Goal: Task Accomplishment & Management: Use online tool/utility

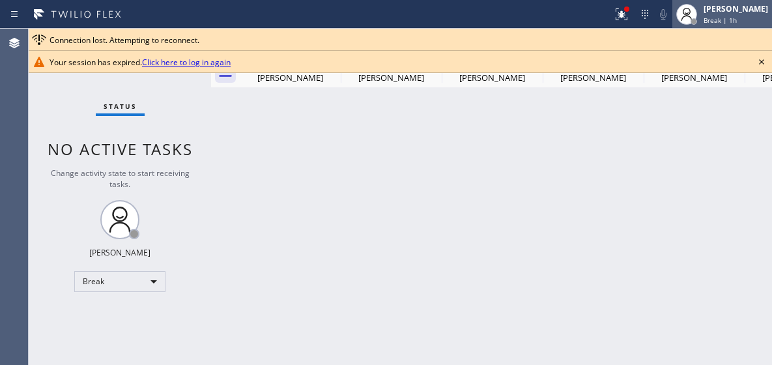
click at [728, 26] on div "Adam Alramadan Break | 1h" at bounding box center [722, 14] width 100 height 29
click at [720, 14] on div "Adam Alramadan Break | 1h" at bounding box center [736, 14] width 71 height 23
click at [713, 2] on div "Adam Alramadan Break | 1h" at bounding box center [722, 14] width 100 height 29
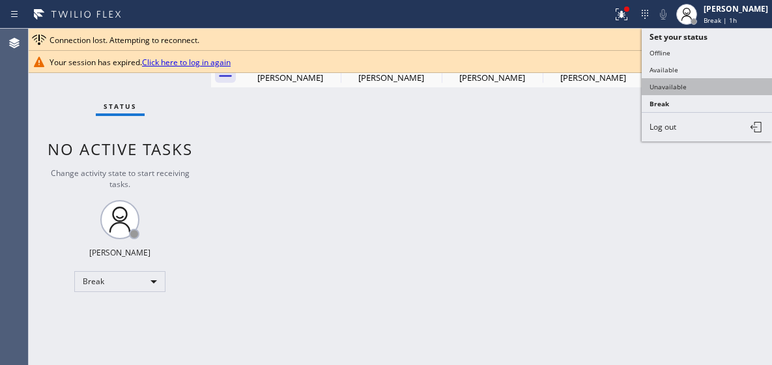
click at [679, 85] on button "Unavailable" at bounding box center [707, 86] width 130 height 17
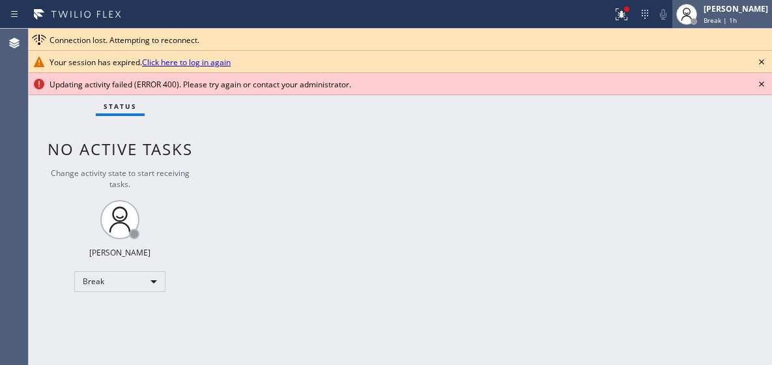
click at [726, 20] on span "Break | 1h" at bounding box center [719, 20] width 33 height 9
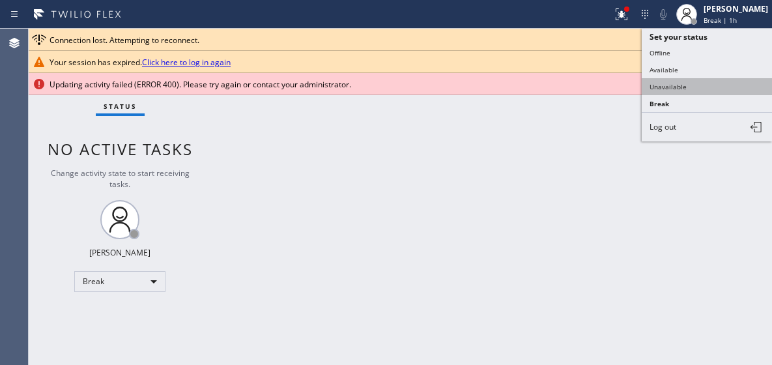
click at [677, 87] on button "Unavailable" at bounding box center [707, 86] width 130 height 17
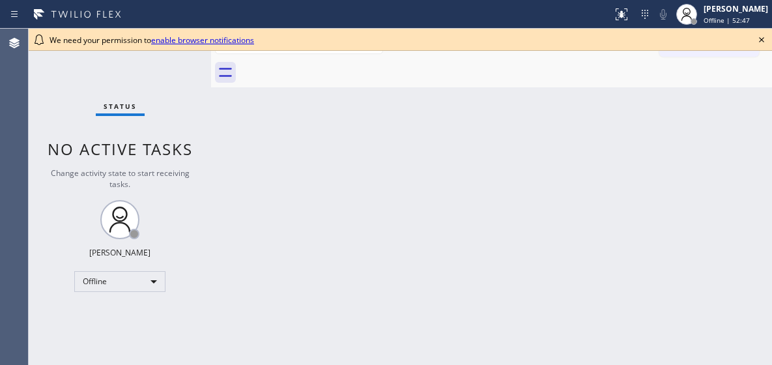
click at [709, 14] on div "Adam Alramadan" at bounding box center [735, 8] width 64 height 11
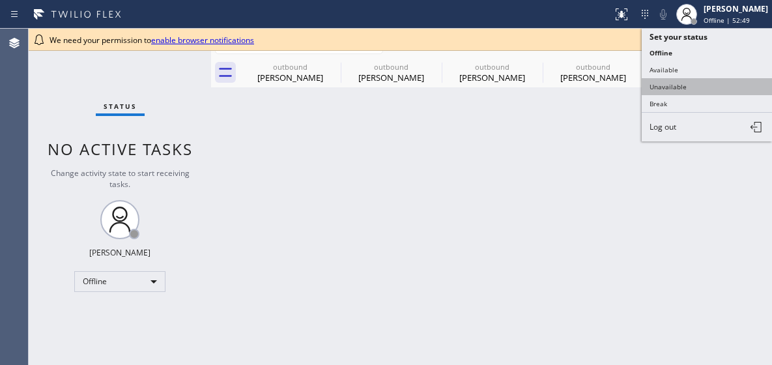
click at [673, 86] on button "Unavailable" at bounding box center [707, 86] width 130 height 17
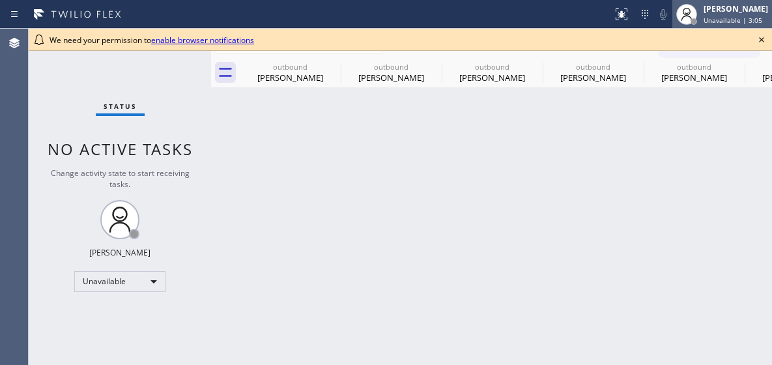
click at [733, 14] on div "Adam Alramadan" at bounding box center [735, 8] width 64 height 11
click at [576, 109] on div "Back to Dashboard Change Sender ID Customers Technicians Select a contact Outbo…" at bounding box center [491, 197] width 561 height 336
click at [754, 36] on icon at bounding box center [762, 40] width 16 height 16
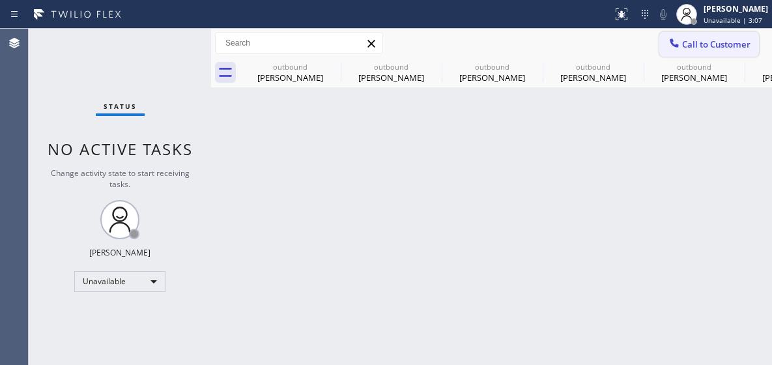
click at [707, 43] on span "Call to Customer" at bounding box center [716, 44] width 68 height 12
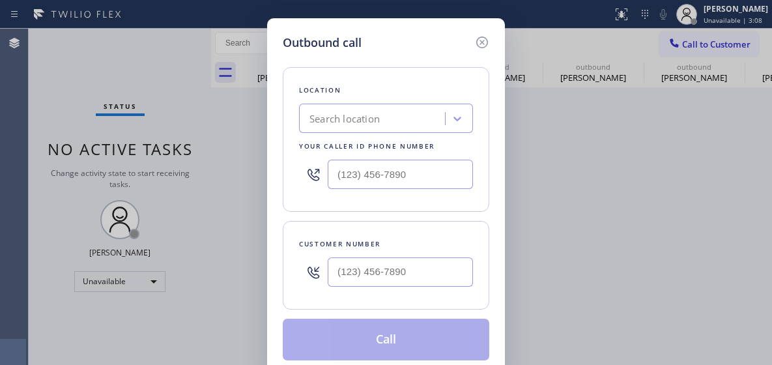
click at [365, 158] on div at bounding box center [386, 174] width 174 height 42
drag, startPoint x: 363, startPoint y: 160, endPoint x: 356, endPoint y: 179, distance: 20.2
click at [362, 164] on input "(___) ___-____" at bounding box center [400, 174] width 145 height 29
click at [348, 183] on input "(___) ___-____" at bounding box center [400, 174] width 145 height 29
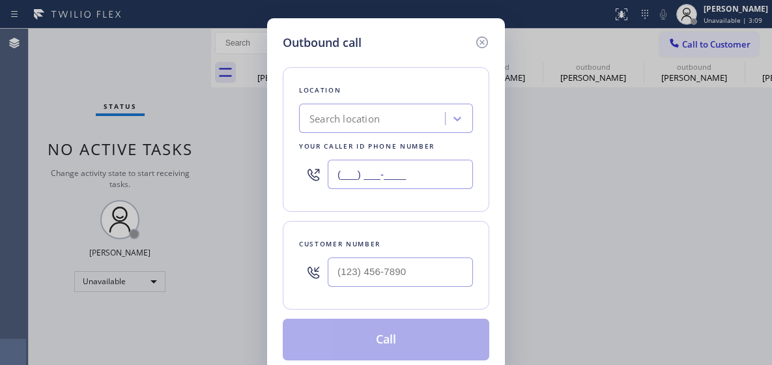
paste input "415) 949-3932"
type input "(415) 949-3932"
click at [347, 270] on input "(___) ___-____" at bounding box center [400, 271] width 145 height 29
click at [354, 272] on input "(___) ___-____" at bounding box center [400, 271] width 145 height 29
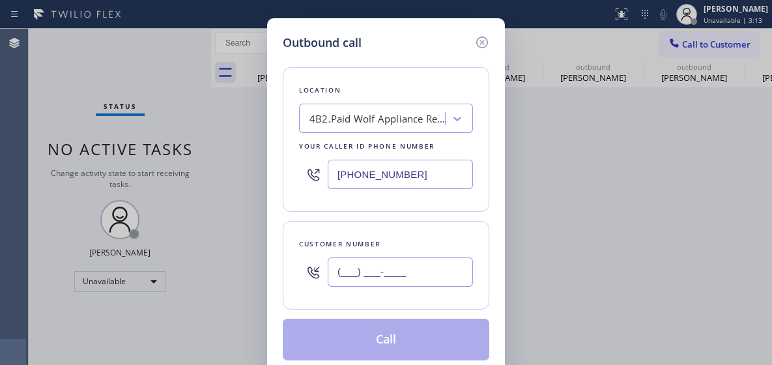
click at [354, 272] on input "(___) ___-____" at bounding box center [400, 271] width 145 height 29
paste input "480) 588-6046"
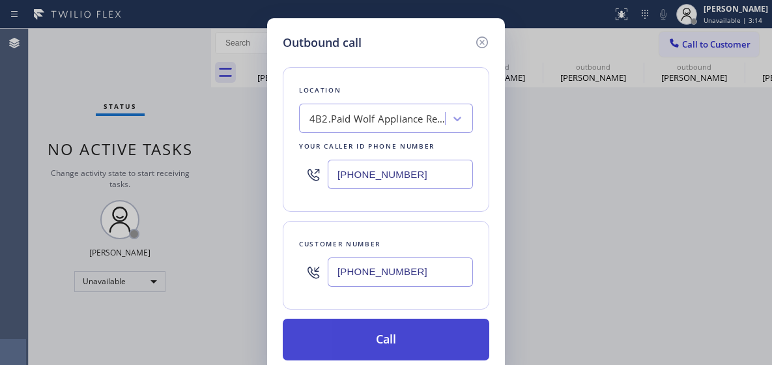
type input "(480) 588-6046"
click at [380, 342] on button "Call" at bounding box center [386, 339] width 206 height 42
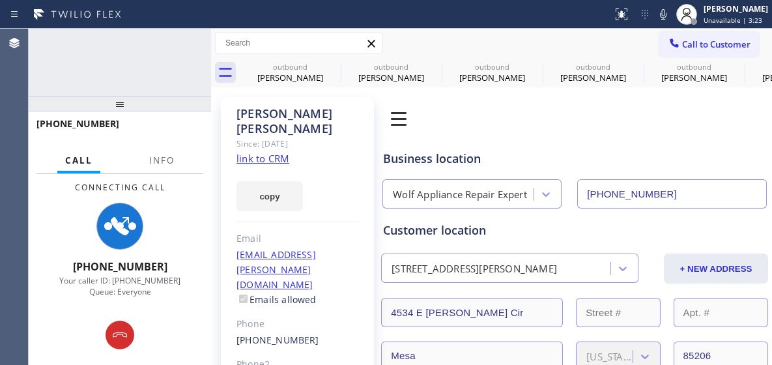
type input "(415) 949-3932"
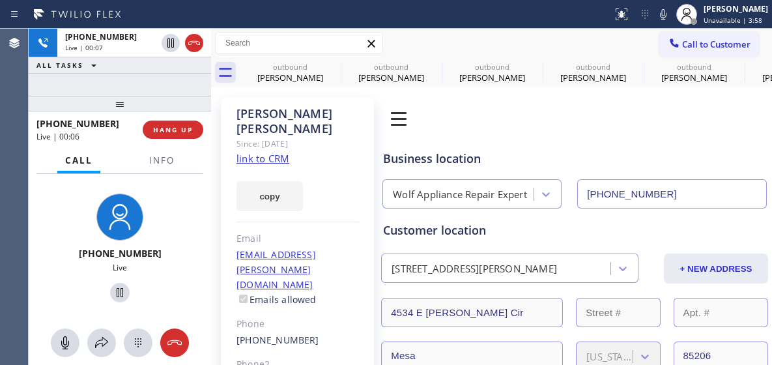
click at [190, 344] on div at bounding box center [120, 342] width 182 height 29
click at [173, 129] on span "HANG UP" at bounding box center [173, 129] width 40 height 9
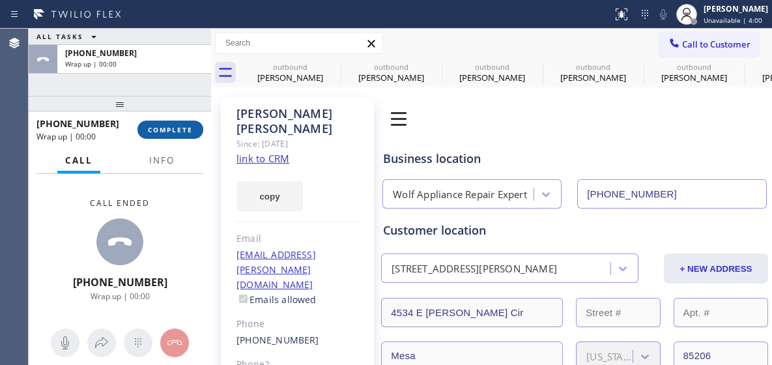
click at [177, 134] on span "COMPLETE" at bounding box center [170, 129] width 45 height 9
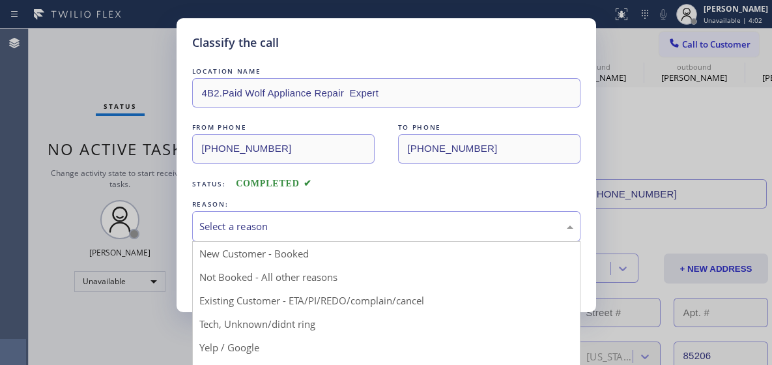
click at [291, 223] on div "Select a reason" at bounding box center [386, 226] width 374 height 15
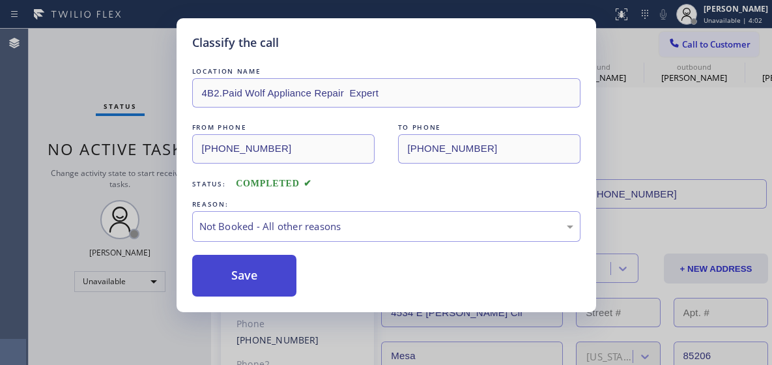
click at [252, 272] on button "Save" at bounding box center [244, 276] width 105 height 42
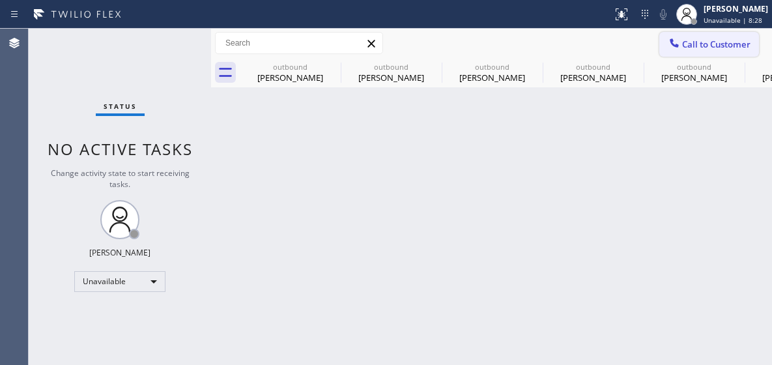
click at [716, 52] on button "Call to Customer" at bounding box center [709, 44] width 100 height 25
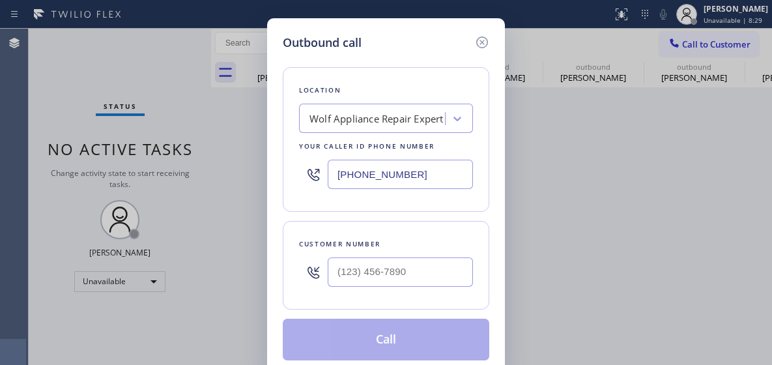
click at [382, 177] on input "(415) 949-3932" at bounding box center [400, 174] width 145 height 29
paste input "510) 737-7833"
type input "(510) 737-7833"
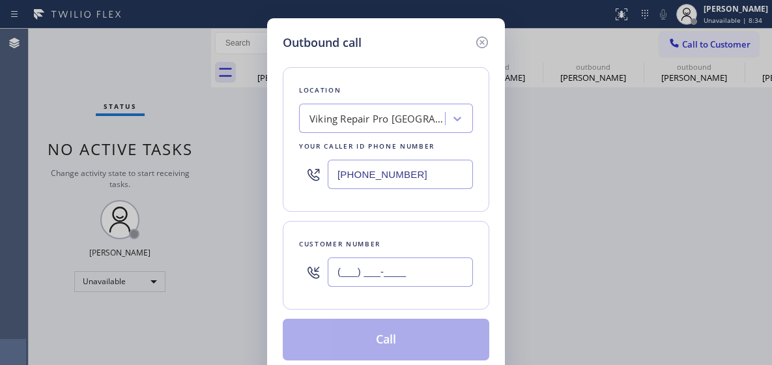
click at [369, 263] on input "(___) ___-____" at bounding box center [400, 271] width 145 height 29
paste input "925) 383-2777"
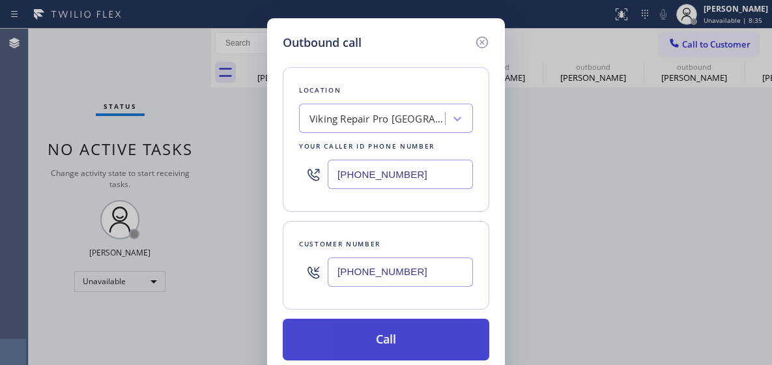
type input "(925) 383-2777"
click at [373, 337] on button "Call" at bounding box center [386, 339] width 206 height 42
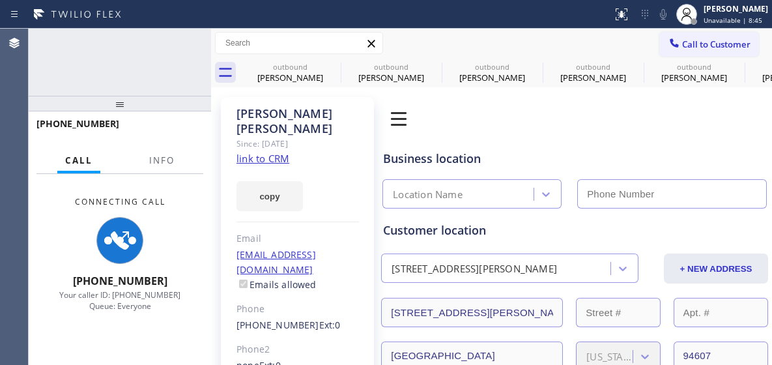
type input "(510) 737-7833"
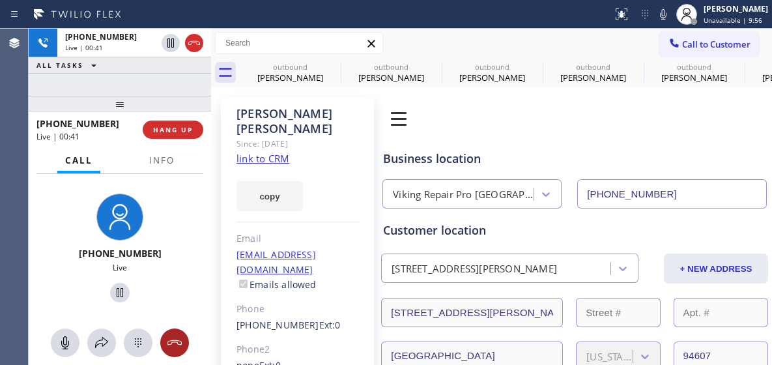
drag, startPoint x: 173, startPoint y: 341, endPoint x: 180, endPoint y: 333, distance: 9.7
click at [173, 341] on icon at bounding box center [175, 343] width 16 height 16
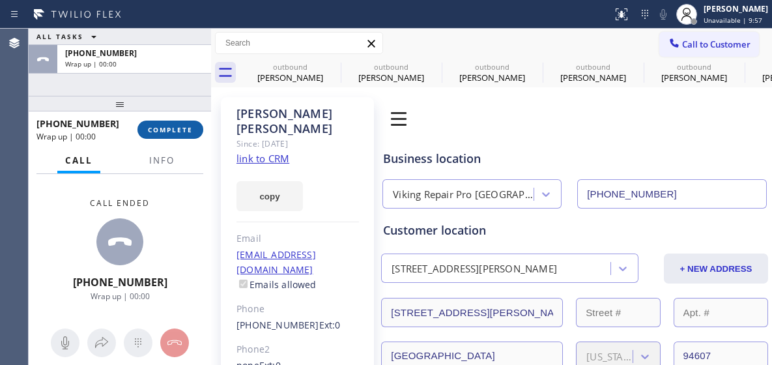
click at [169, 133] on span "COMPLETE" at bounding box center [170, 129] width 45 height 9
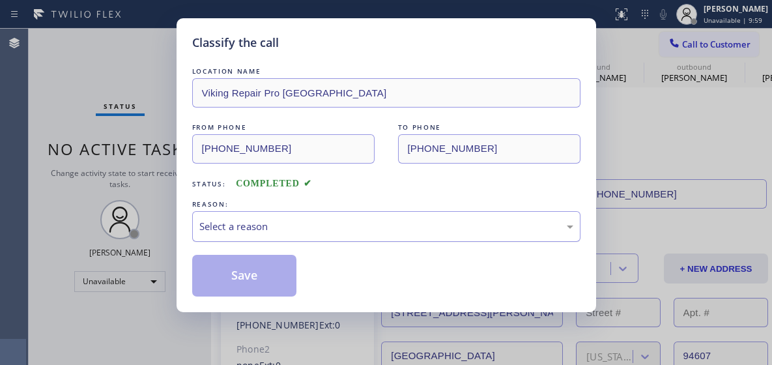
click at [281, 233] on div "Select a reason" at bounding box center [386, 226] width 374 height 15
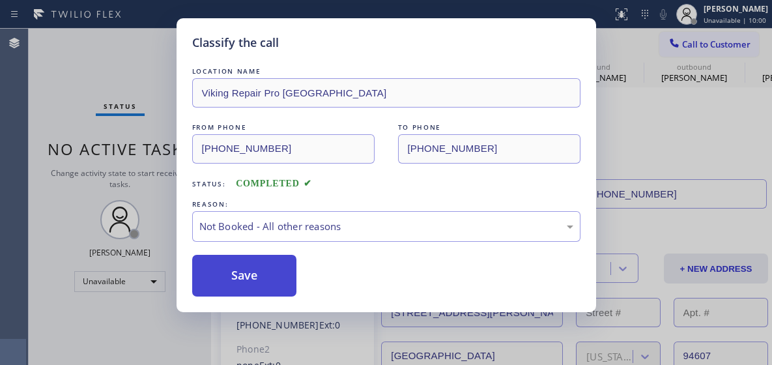
click at [266, 268] on button "Save" at bounding box center [244, 276] width 105 height 42
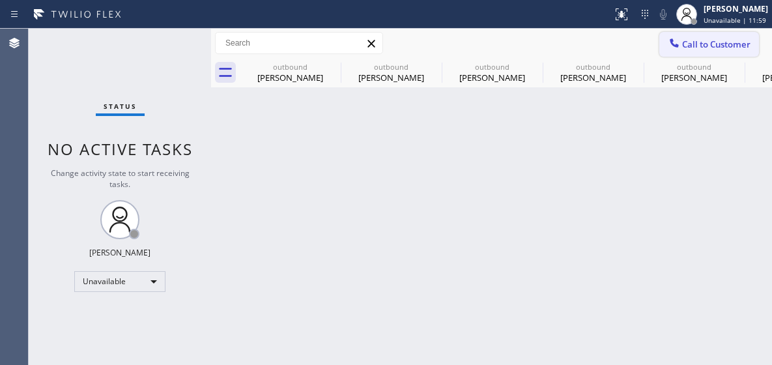
click at [662, 42] on button "Call to Customer" at bounding box center [709, 44] width 100 height 25
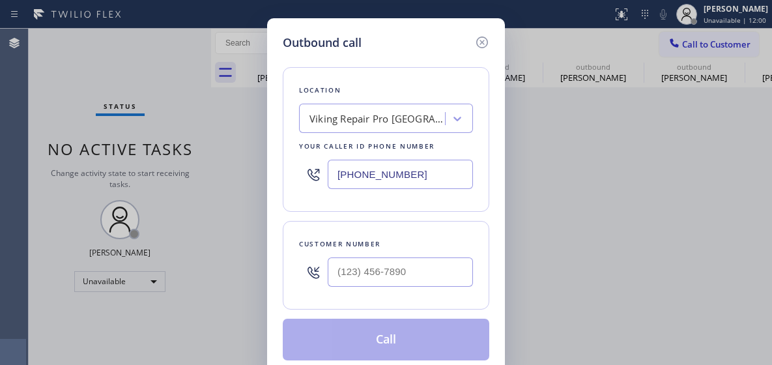
click at [367, 167] on input "(510) 737-7833" at bounding box center [400, 174] width 145 height 29
paste input "347) 836-6590"
type input "(347) 836-6590"
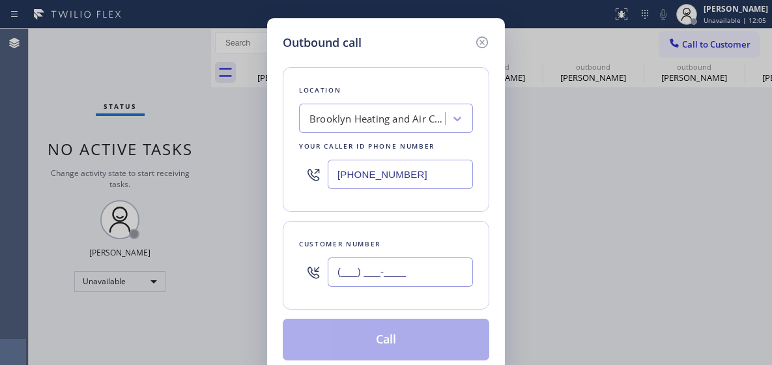
click at [379, 277] on input "(___) ___-____" at bounding box center [400, 271] width 145 height 29
paste input "917) 434-7435"
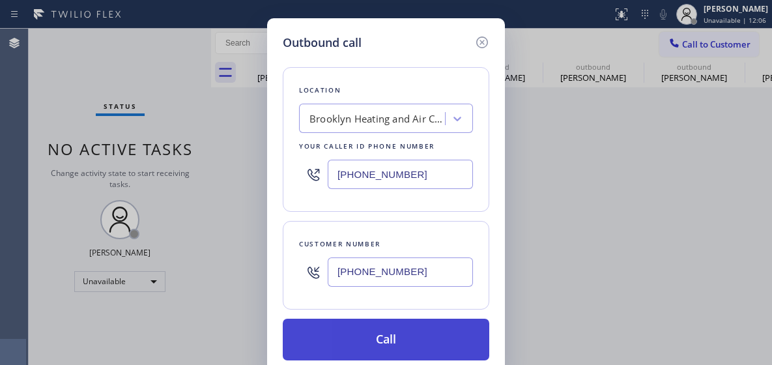
type input "(917) 434-7435"
click at [354, 343] on button "Call" at bounding box center [386, 339] width 206 height 42
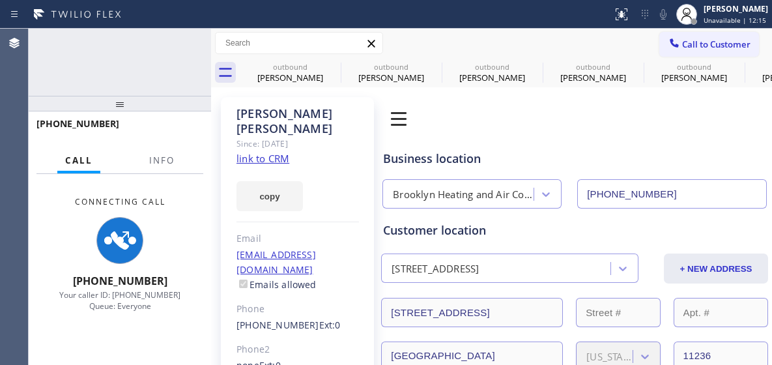
type input "(347) 836-6590"
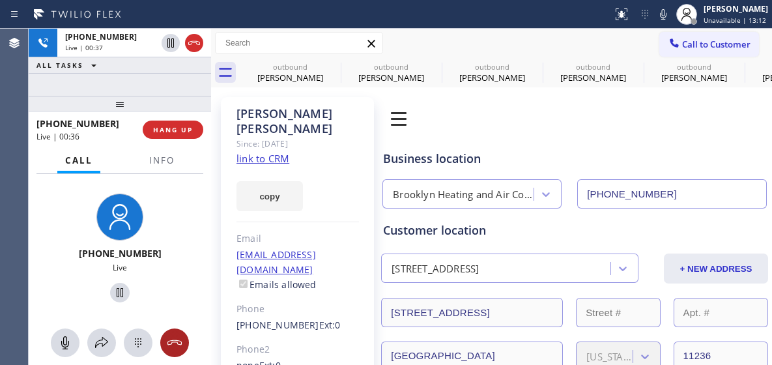
click at [175, 344] on icon at bounding box center [175, 343] width 16 height 16
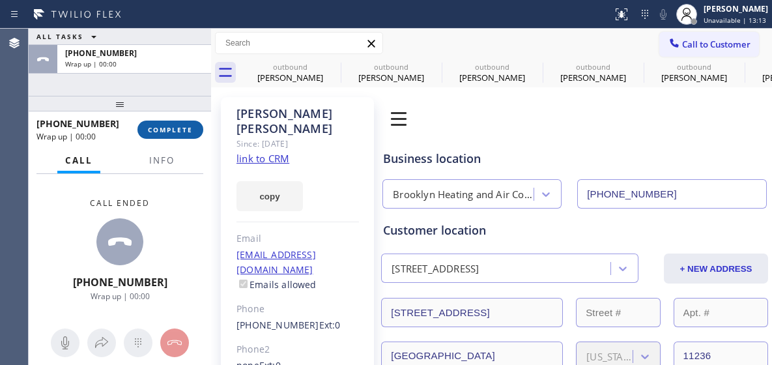
click at [169, 130] on span "COMPLETE" at bounding box center [170, 129] width 45 height 9
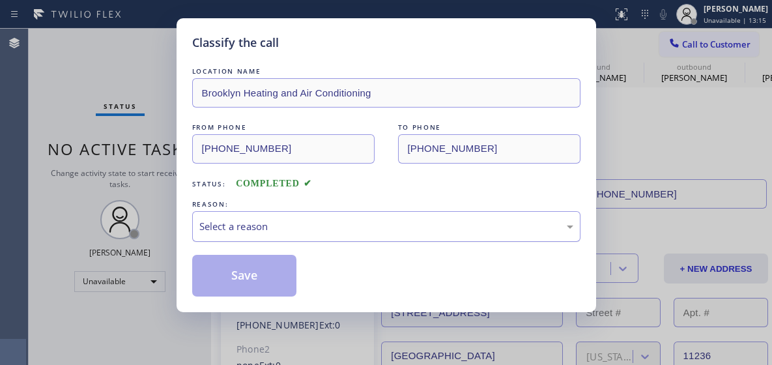
click at [286, 220] on div "Select a reason" at bounding box center [386, 226] width 374 height 15
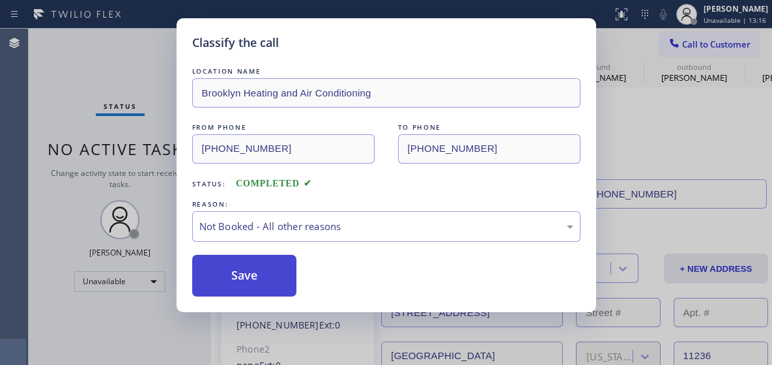
click at [281, 274] on button "Save" at bounding box center [244, 276] width 105 height 42
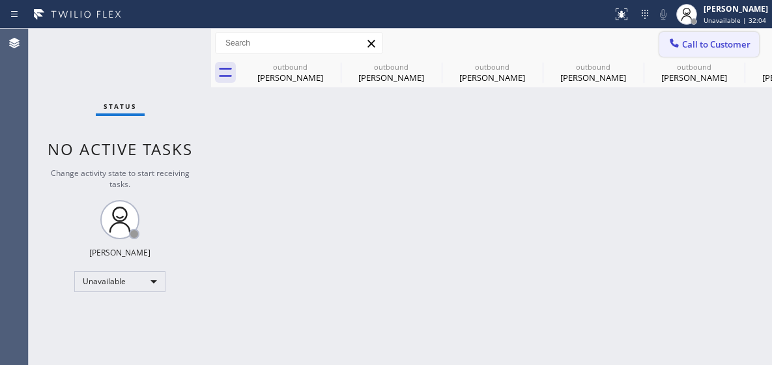
click at [720, 46] on span "Call to Customer" at bounding box center [716, 44] width 68 height 12
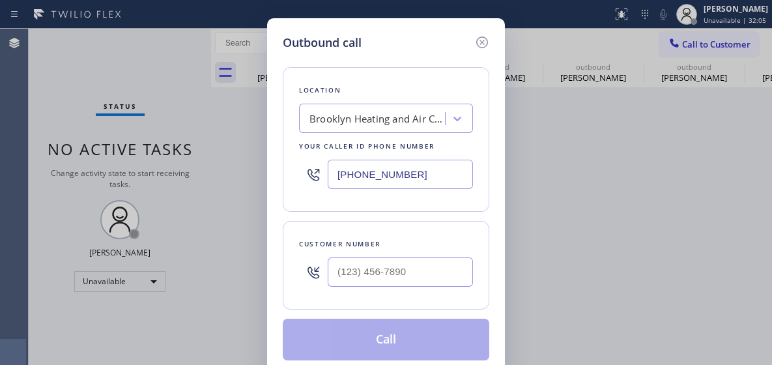
click at [363, 175] on input "(347) 836-6590" at bounding box center [400, 174] width 145 height 29
paste input "718) 571-8747"
type input "(718) 571-8747"
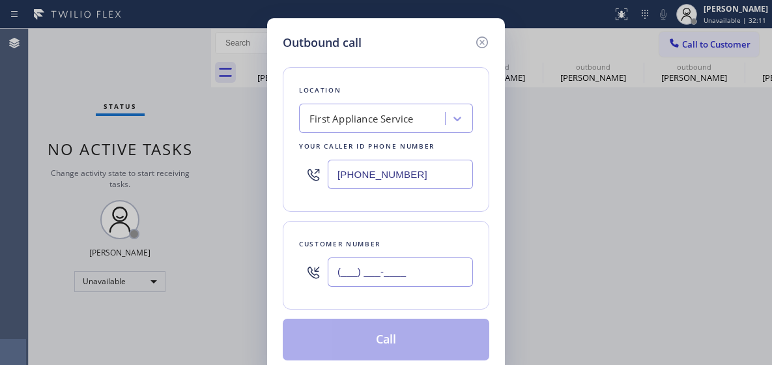
click at [363, 270] on input "(___) ___-____" at bounding box center [400, 271] width 145 height 29
paste input "347) 495-2709"
click at [395, 342] on div "Location First Appliance Service Your caller id phone number (718) 571-8747 Cus…" at bounding box center [386, 205] width 206 height 309
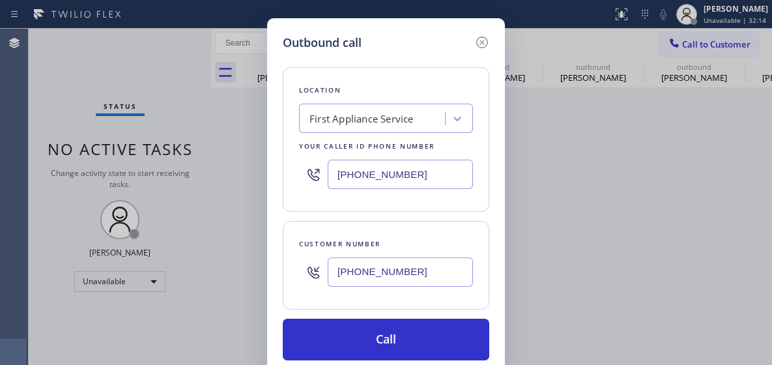
click at [386, 266] on input "(347) 495-2709" at bounding box center [400, 271] width 145 height 29
paste input "text"
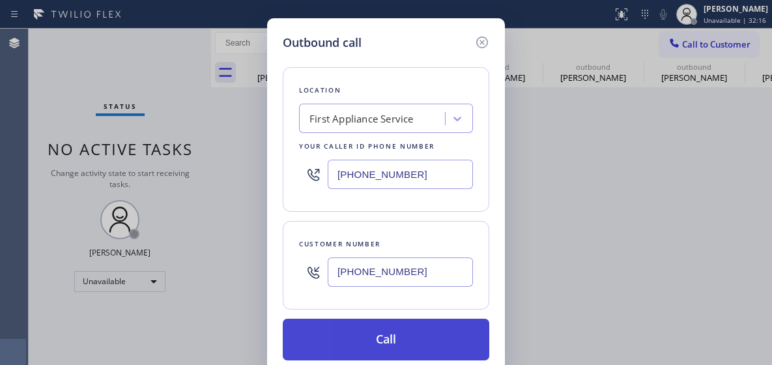
type input "(347) 495-2709"
click at [394, 332] on button "Call" at bounding box center [386, 339] width 206 height 42
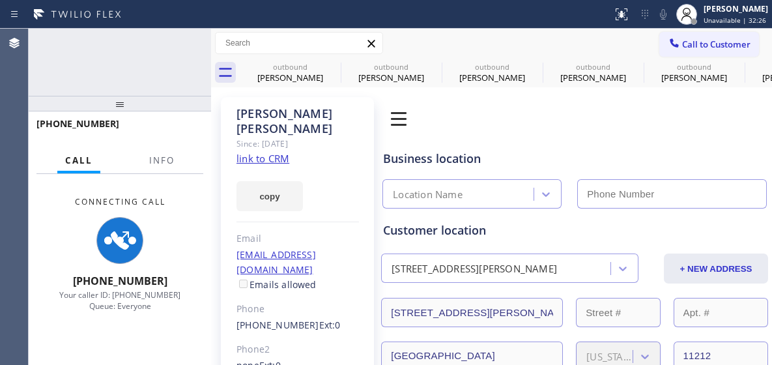
type input "(718) 571-8747"
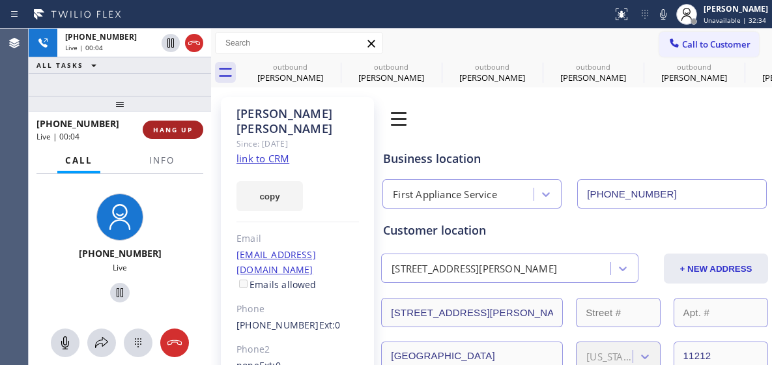
click at [184, 135] on button "HANG UP" at bounding box center [173, 129] width 61 height 18
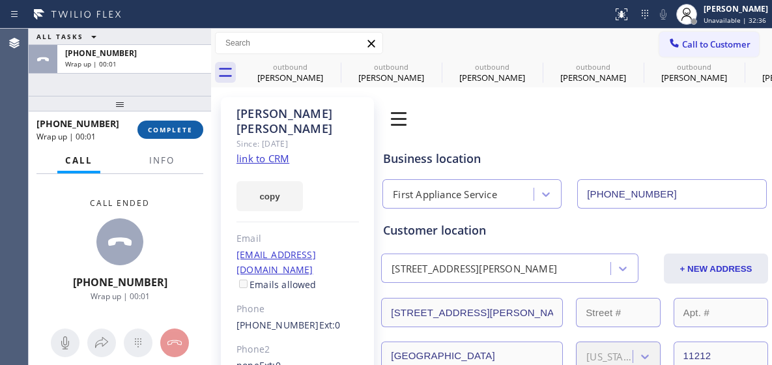
click at [167, 132] on span "COMPLETE" at bounding box center [170, 129] width 45 height 9
